Goal: Check status: Check status

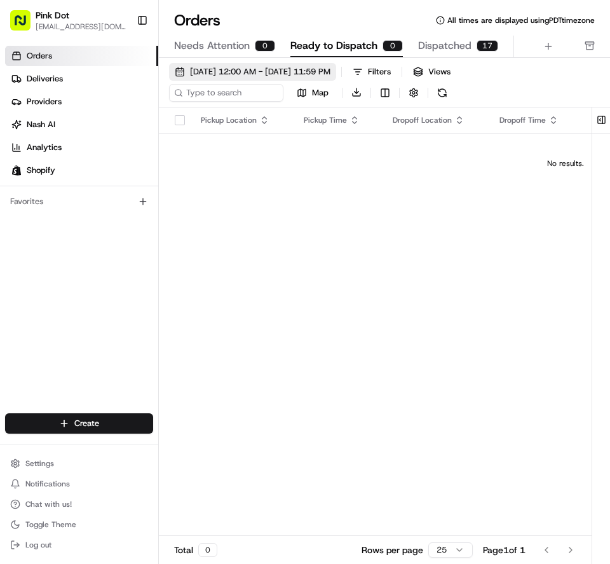
click at [208, 78] on button "[DATE] 12:00 AM - [DATE] 11:59 PM" at bounding box center [252, 72] width 167 height 18
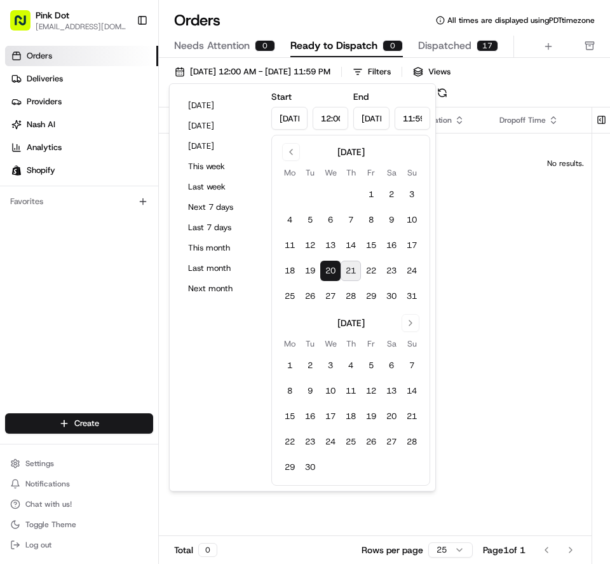
click at [354, 276] on button "21" at bounding box center [351, 270] width 20 height 20
type input "[DATE]"
click at [477, 334] on div "Pickup Location Pickup Time Dropoff Location Dropoff Time Order Value Order Det…" at bounding box center [565, 331] width 813 height 449
